Goal: Task Accomplishment & Management: Use online tool/utility

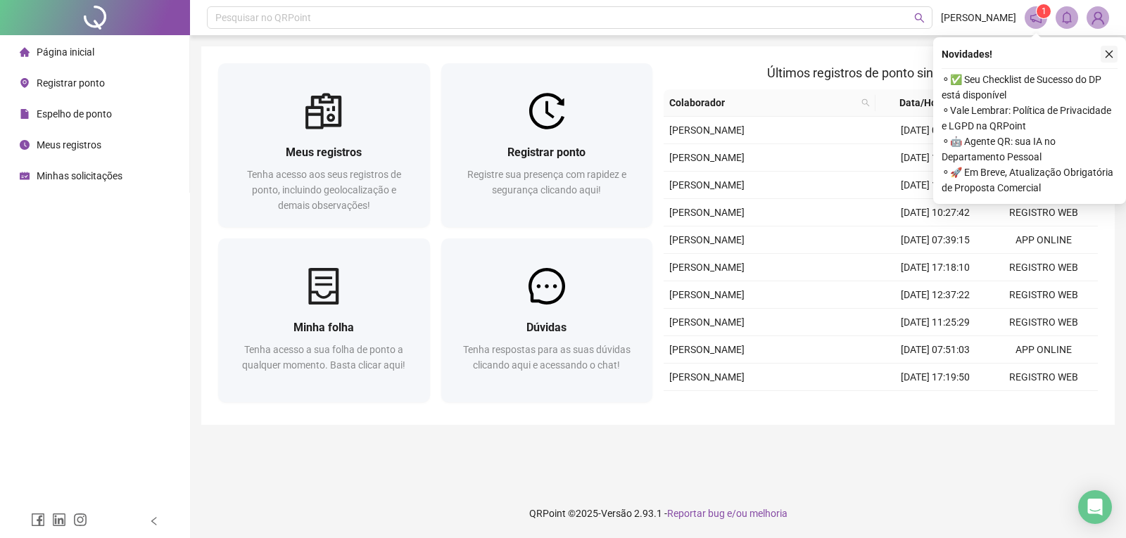
click at [1109, 56] on icon "close" at bounding box center [1109, 54] width 10 height 10
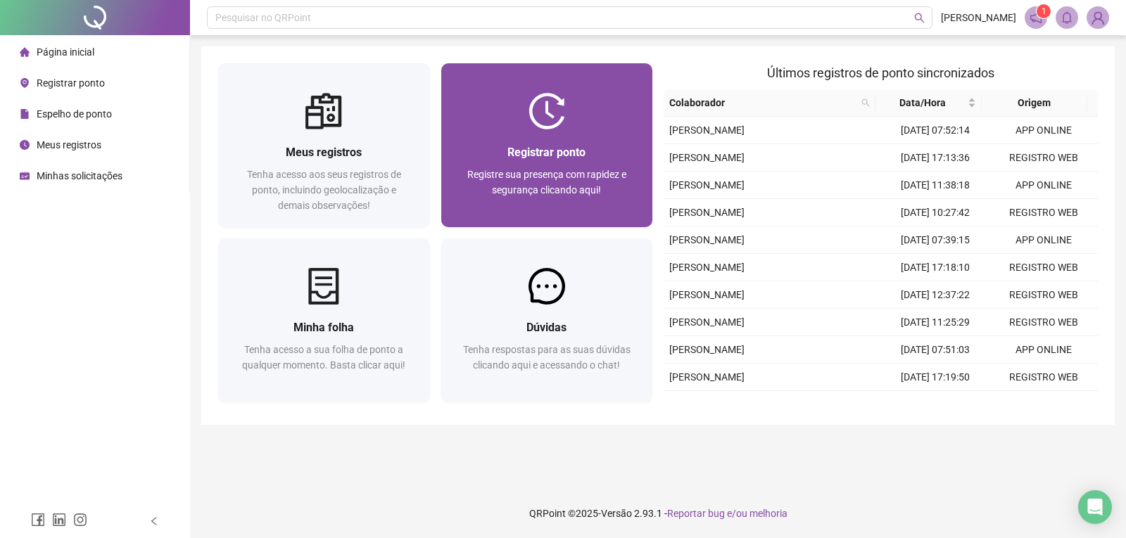
click at [584, 127] on div at bounding box center [547, 111] width 212 height 37
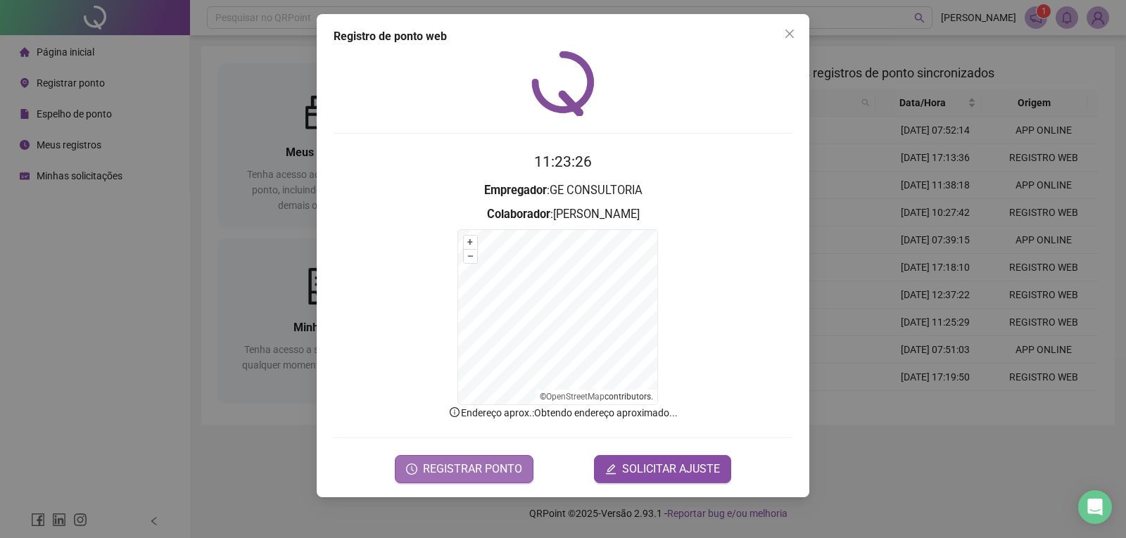
click at [485, 455] on button "REGISTRAR PONTO" at bounding box center [464, 469] width 139 height 28
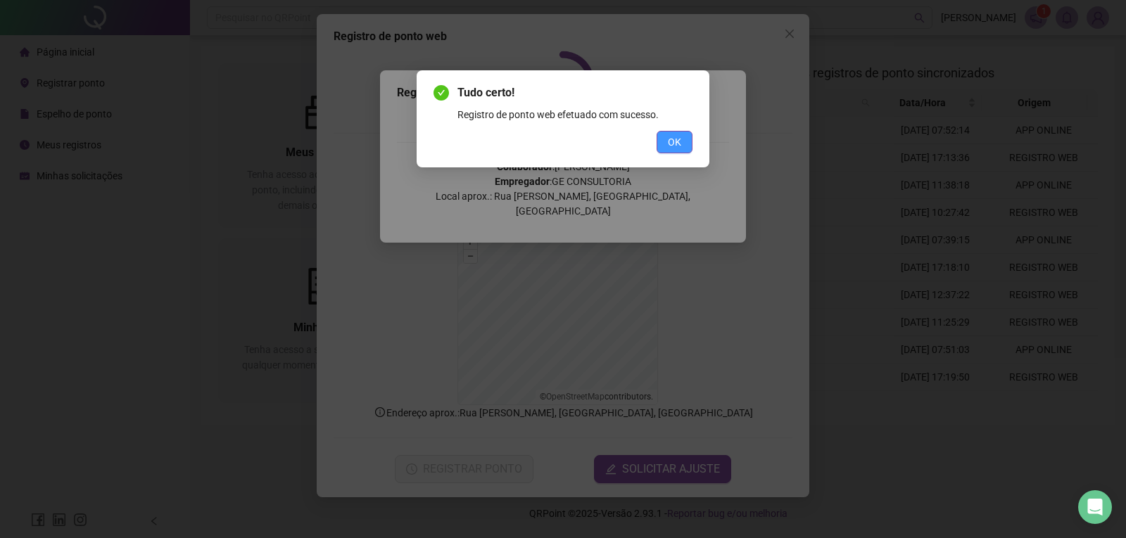
click at [678, 146] on span "OK" at bounding box center [674, 141] width 13 height 15
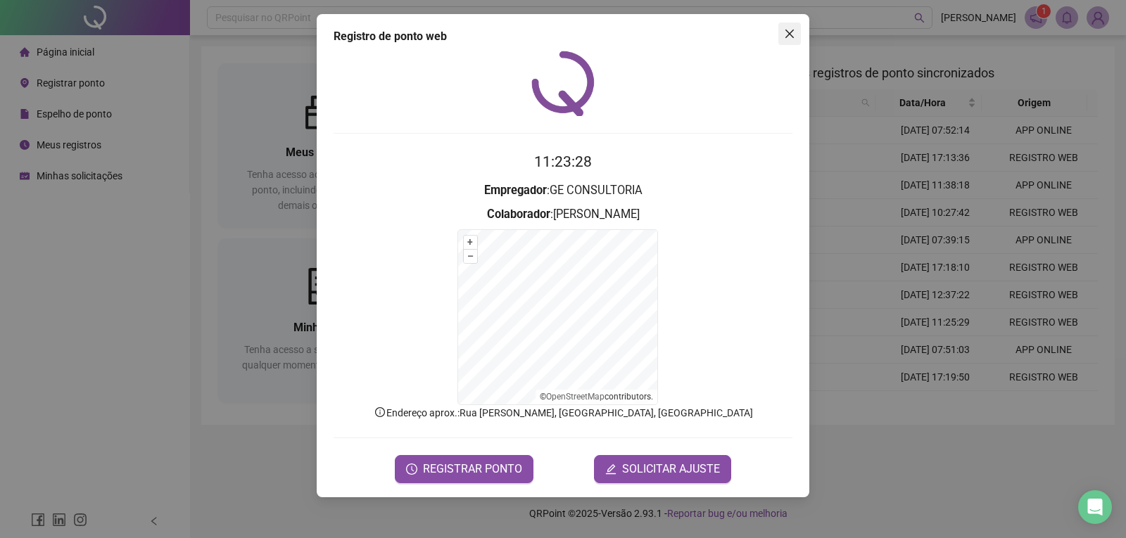
click at [791, 31] on icon "close" at bounding box center [789, 33] width 11 height 11
